Goal: Task Accomplishment & Management: Manage account settings

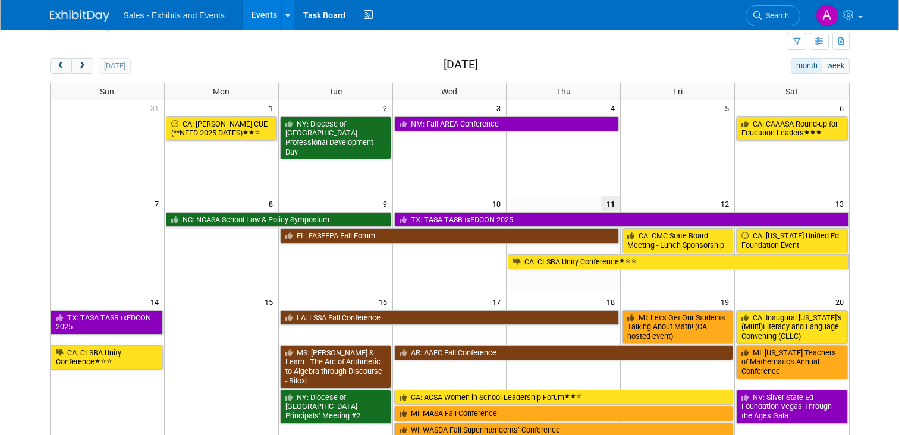
scroll to position [31, 0]
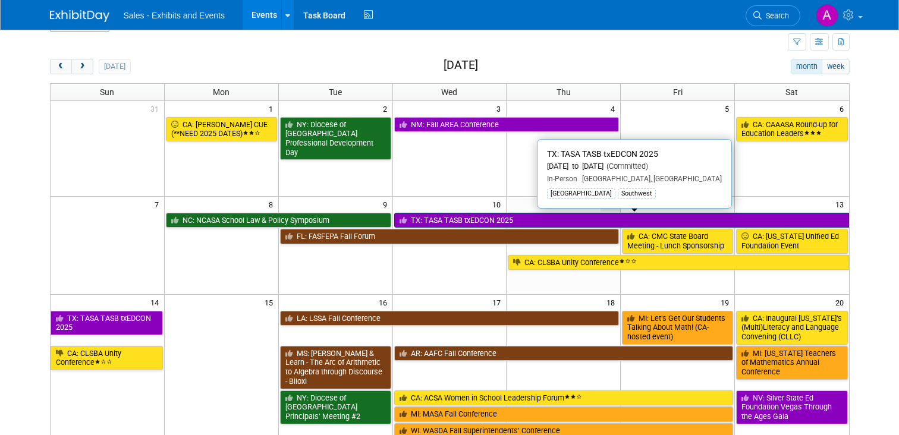
click at [450, 218] on link "TX: TASA TASB txEDCON 2025" at bounding box center [621, 220] width 455 height 15
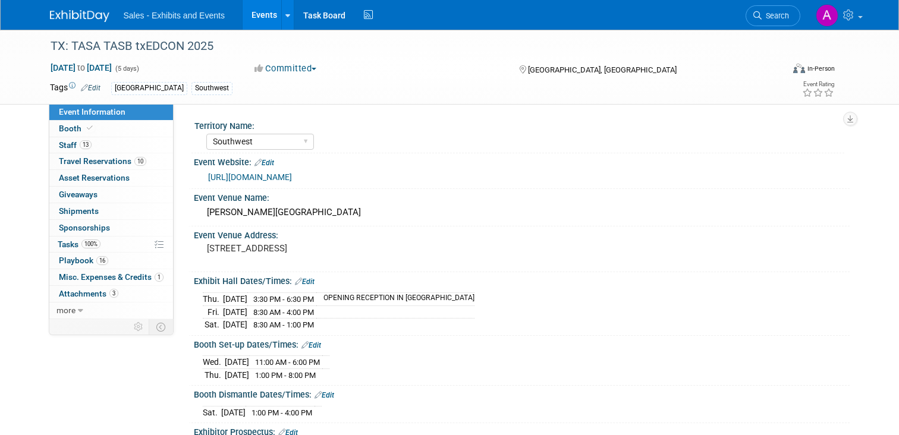
select select "Southwest"
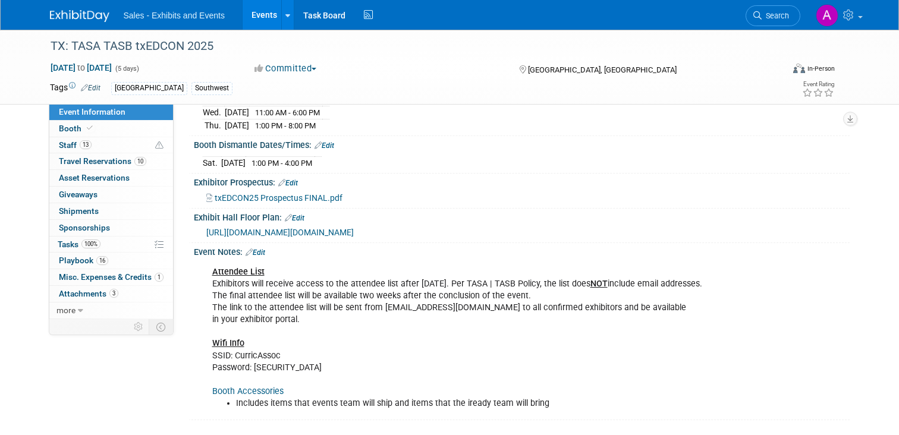
scroll to position [361, 0]
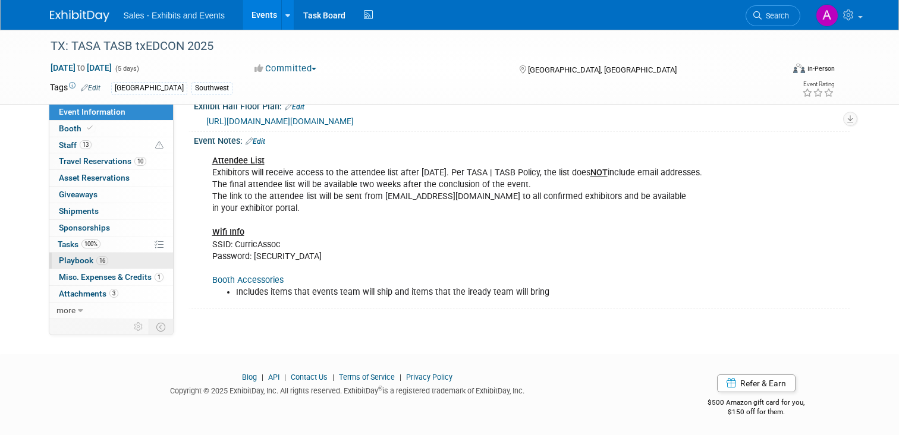
click at [87, 266] on link "16 Playbook 16" at bounding box center [111, 261] width 124 height 16
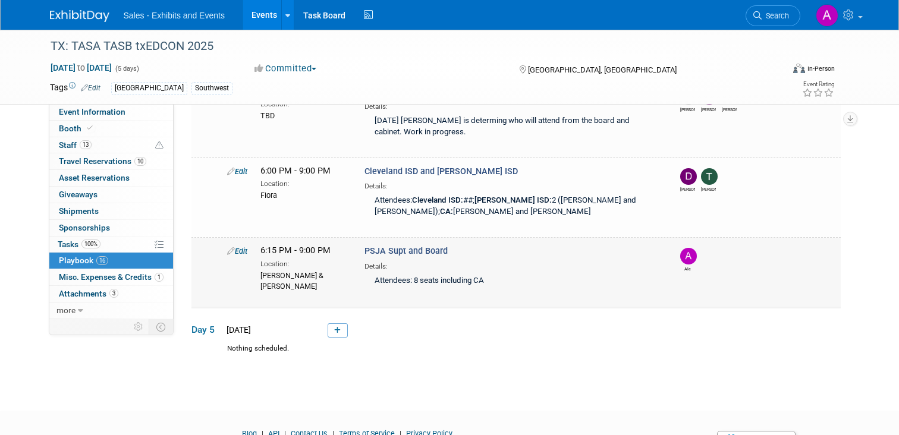
scroll to position [1261, 0]
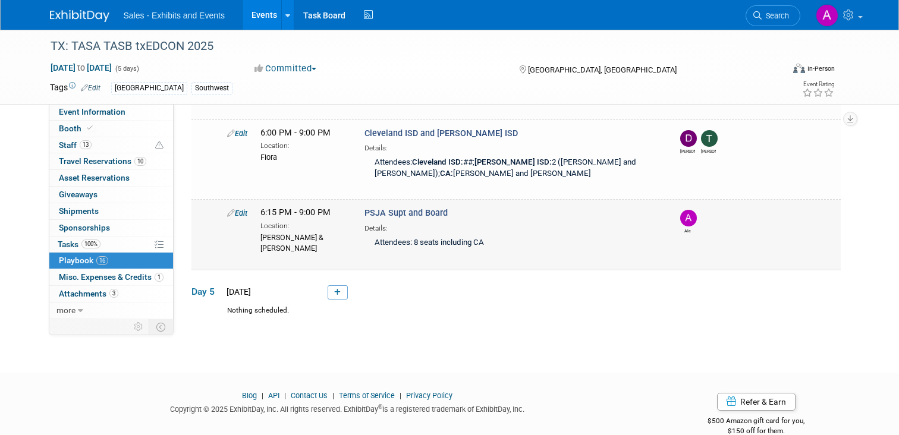
click at [239, 209] on link "Edit" at bounding box center [237, 213] width 20 height 9
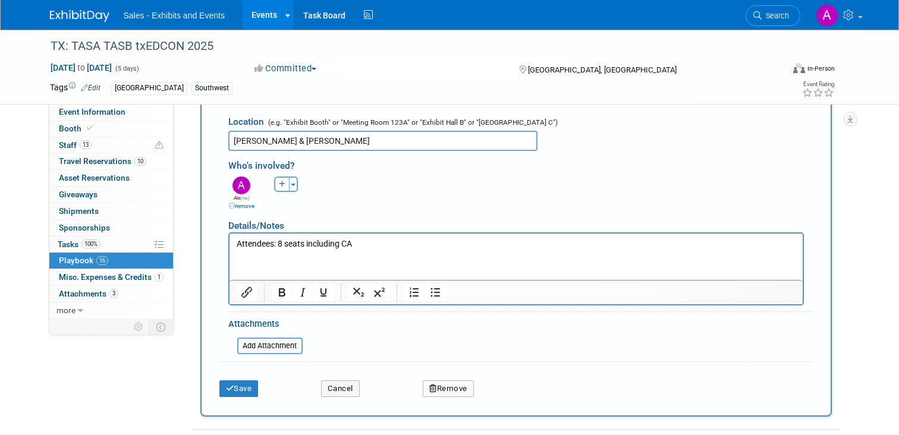
scroll to position [1585, 0]
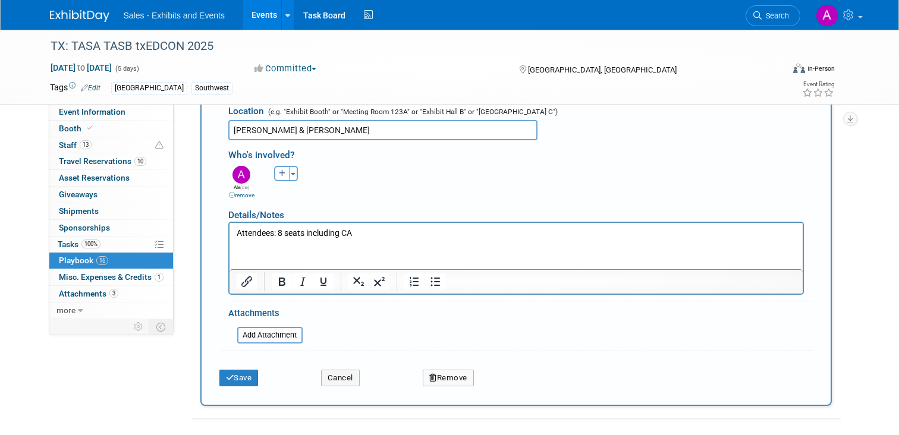
click at [451, 370] on button "Remove" at bounding box center [448, 378] width 51 height 17
click at [508, 385] on icon at bounding box center [505, 388] width 7 height 7
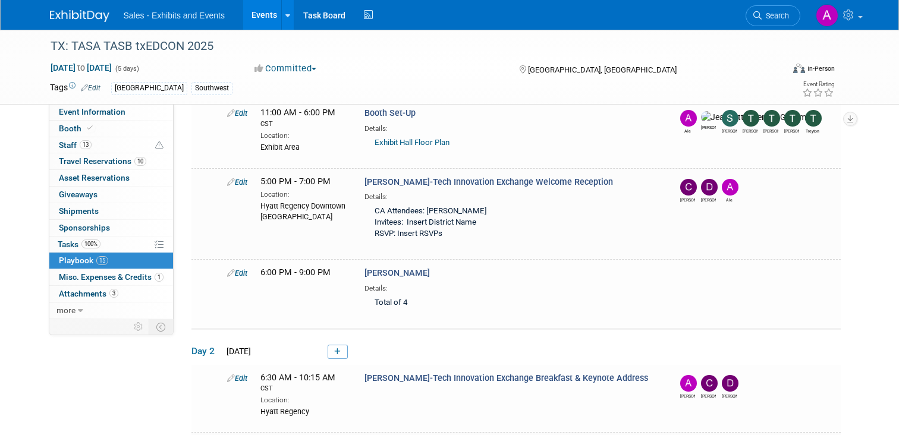
scroll to position [0, 0]
